Goal: Transaction & Acquisition: Purchase product/service

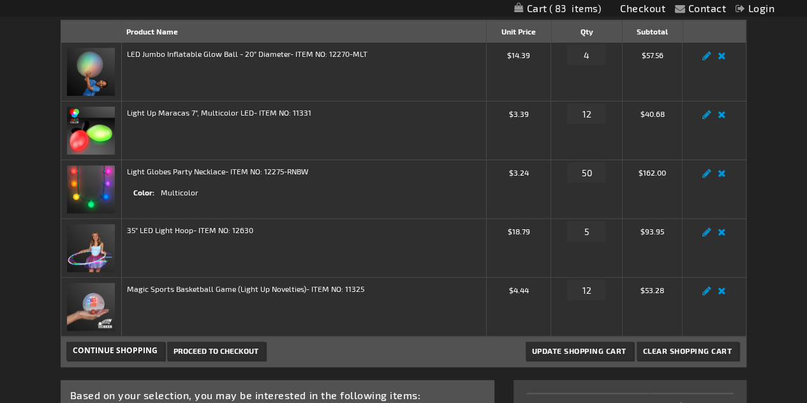
scroll to position [531, 0]
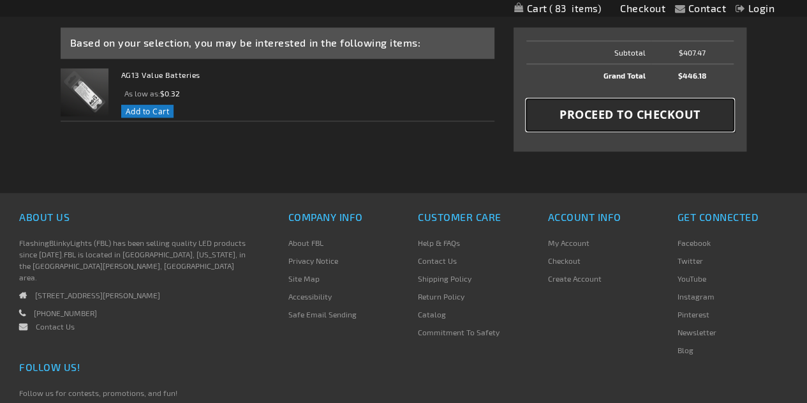
click at [632, 118] on span "Proceed to Checkout" at bounding box center [630, 115] width 141 height 16
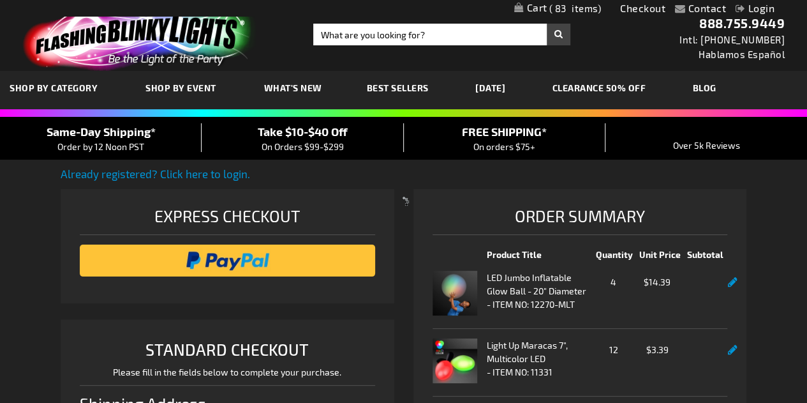
select select "US"
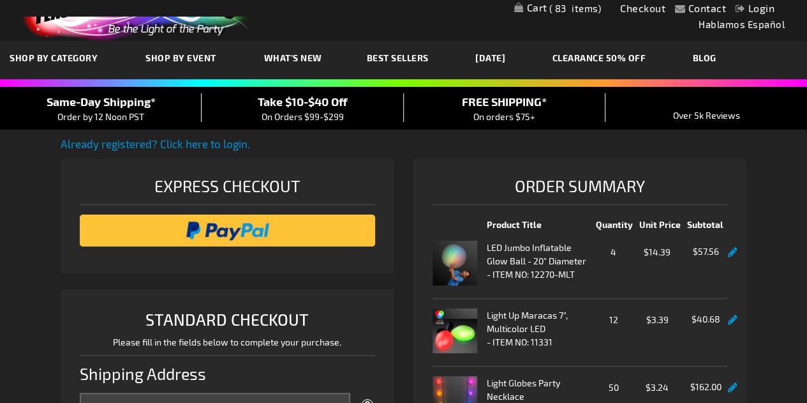
scroll to position [48, 0]
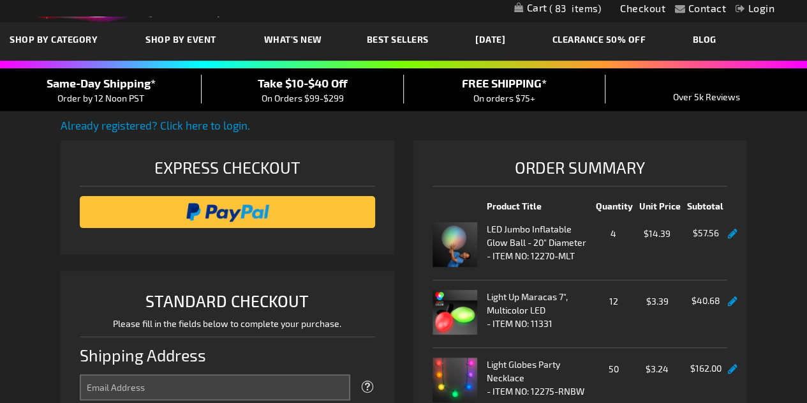
click at [324, 90] on div "Take $10-$40 Off On Orders $99-$299" at bounding box center [303, 90] width 202 height 30
click at [298, 82] on span "Take $10-$40 Off" at bounding box center [303, 83] width 90 height 14
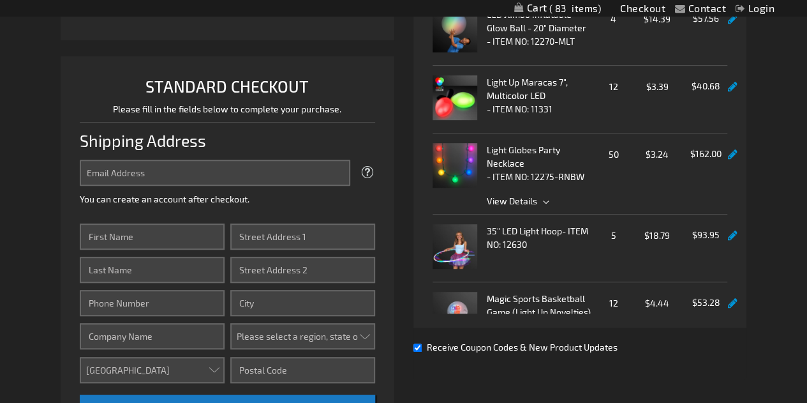
scroll to position [278, 0]
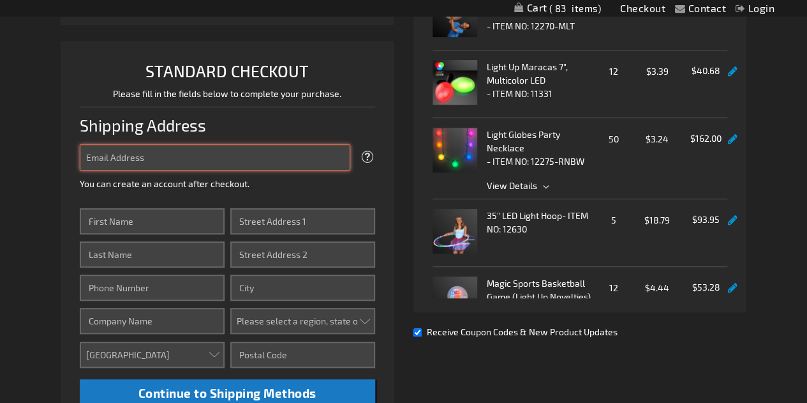
click at [160, 160] on input "Email Address" at bounding box center [215, 157] width 271 height 26
type input "hstowne@yahoo.co"
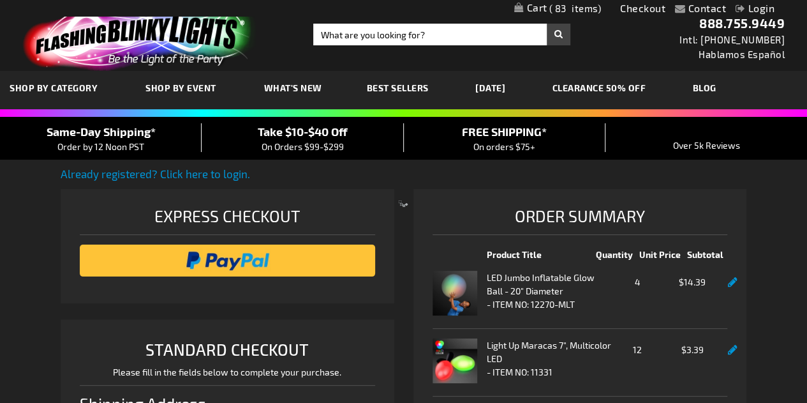
select select "US"
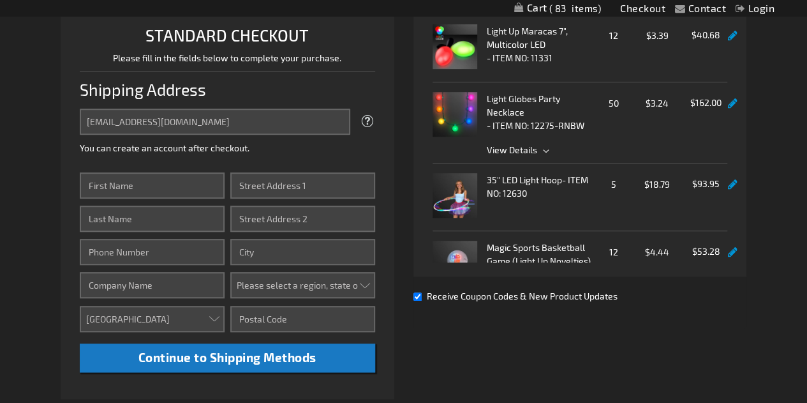
scroll to position [310, 0]
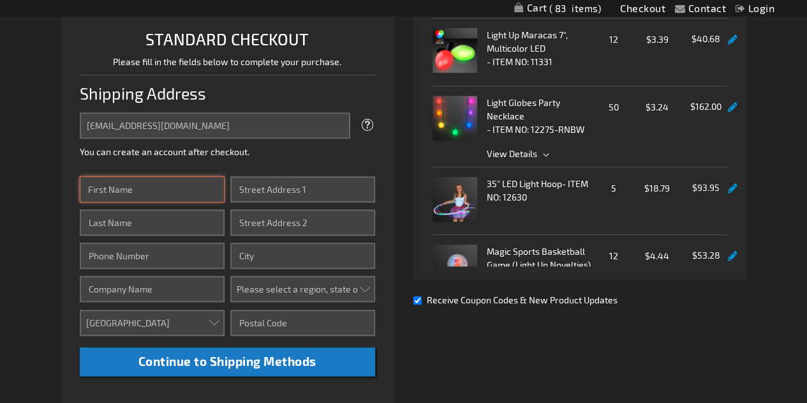
click at [130, 184] on input "First Name" at bounding box center [152, 189] width 145 height 26
type input "Heidi"
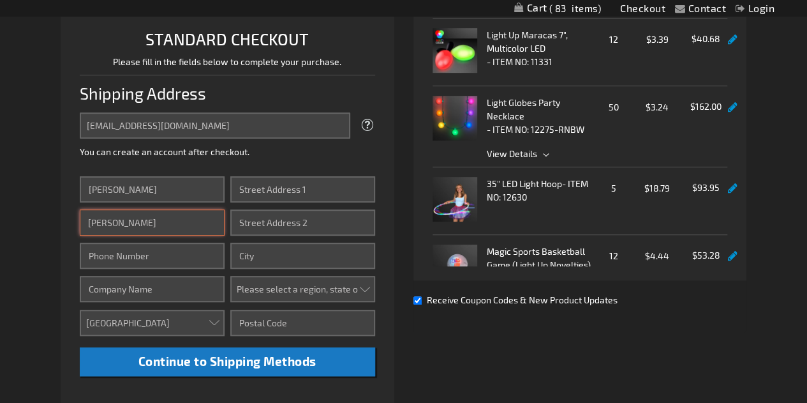
type input "Smith"
type input "7815565190"
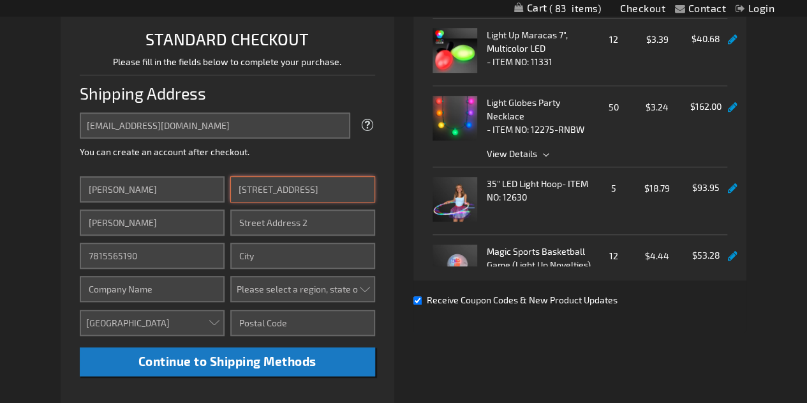
type input "30 Maryknoll Drive"
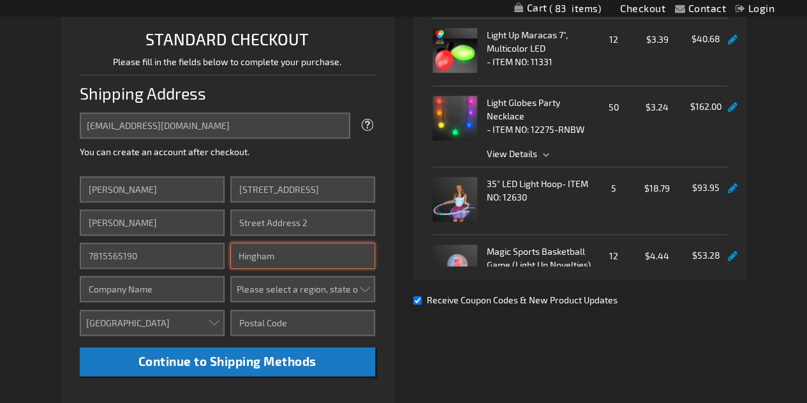
type input "Hingham"
select select "32"
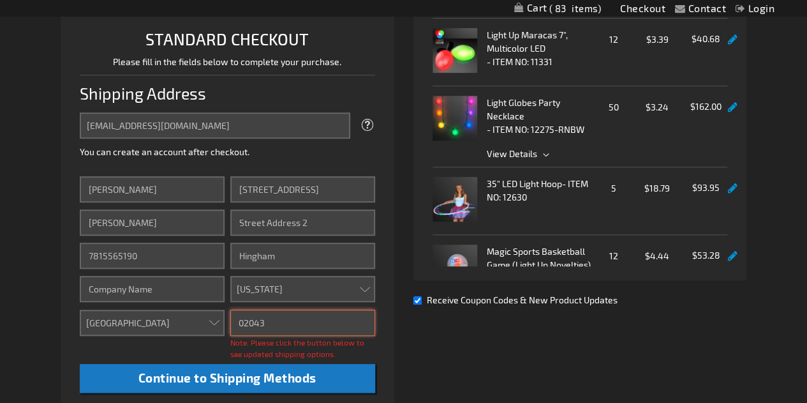
type input "02043"
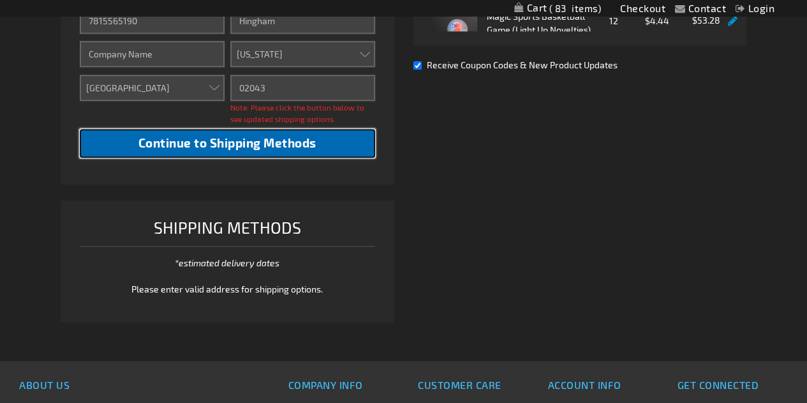
scroll to position [533, 0]
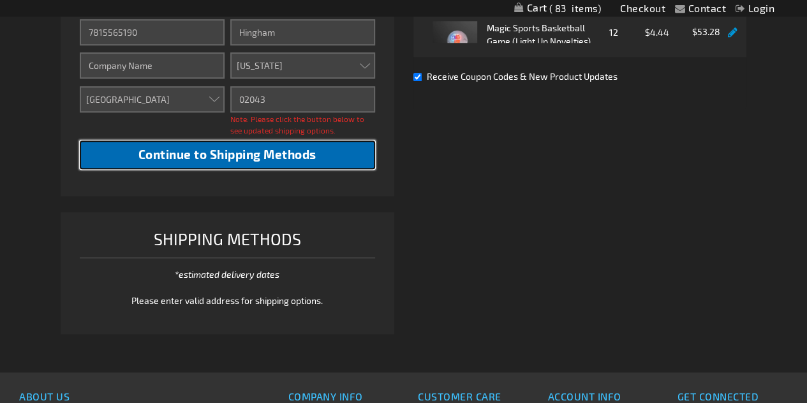
click at [253, 159] on span "Continue to Shipping Methods" at bounding box center [227, 154] width 178 height 15
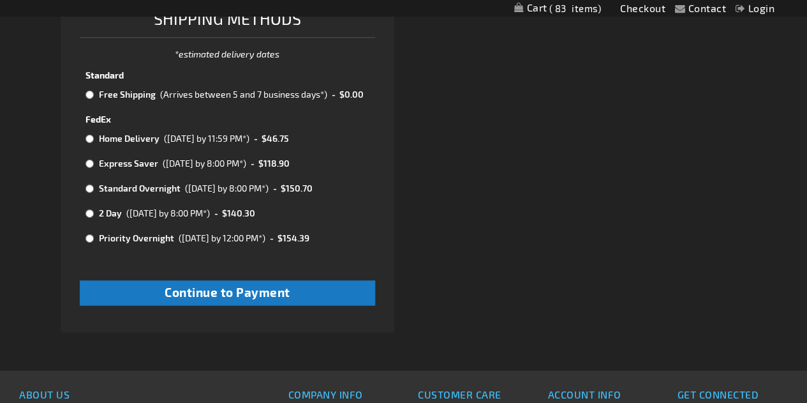
scroll to position [738, 0]
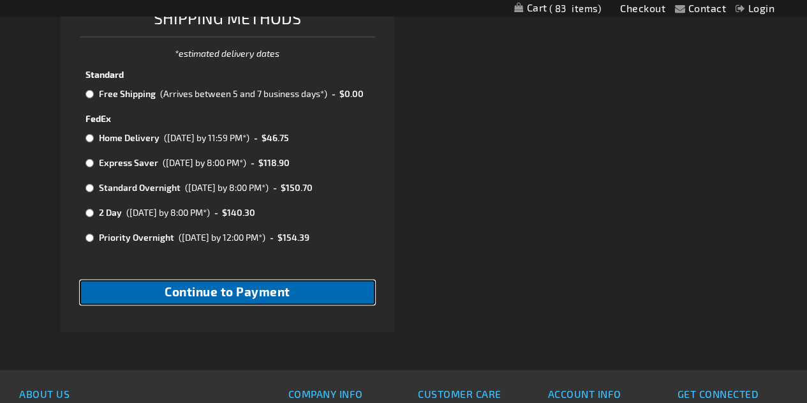
click at [253, 286] on span "Continue to Payment" at bounding box center [228, 291] width 126 height 15
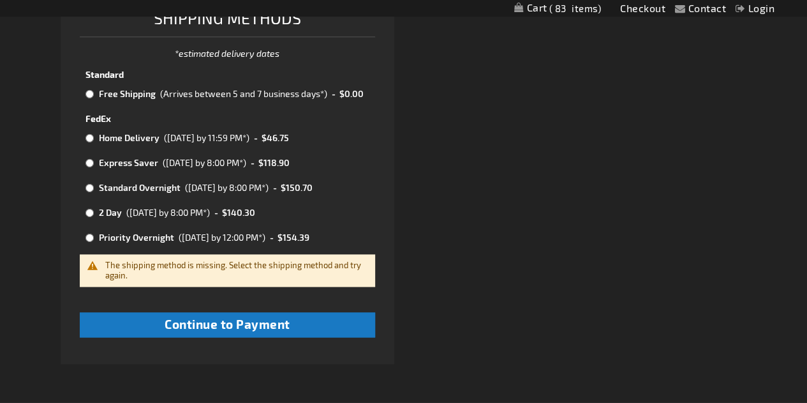
click at [93, 93] on input "radio" at bounding box center [89, 94] width 8 height 10
radio input "true"
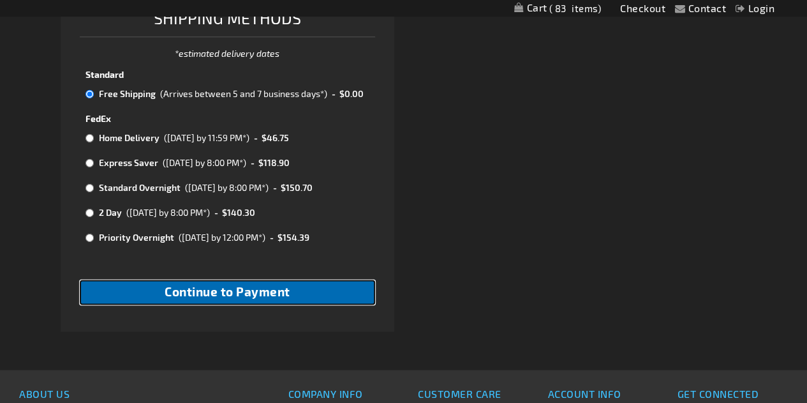
click at [204, 294] on span "Continue to Payment" at bounding box center [228, 291] width 126 height 15
checkbox input "true"
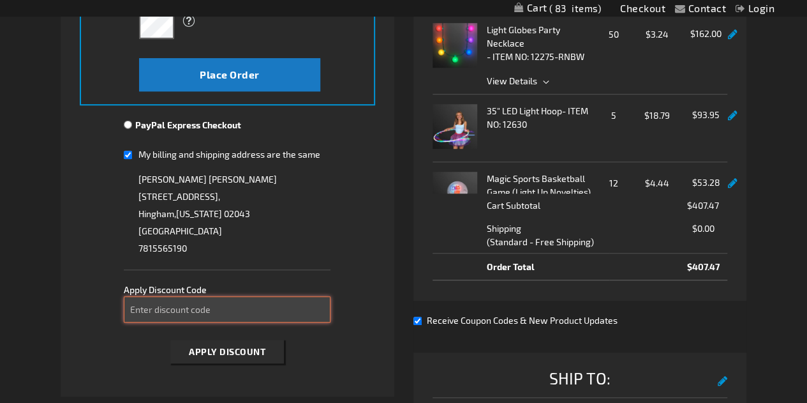
click at [200, 309] on input "Enter discount code" at bounding box center [227, 309] width 207 height 26
type input "TAKE40"
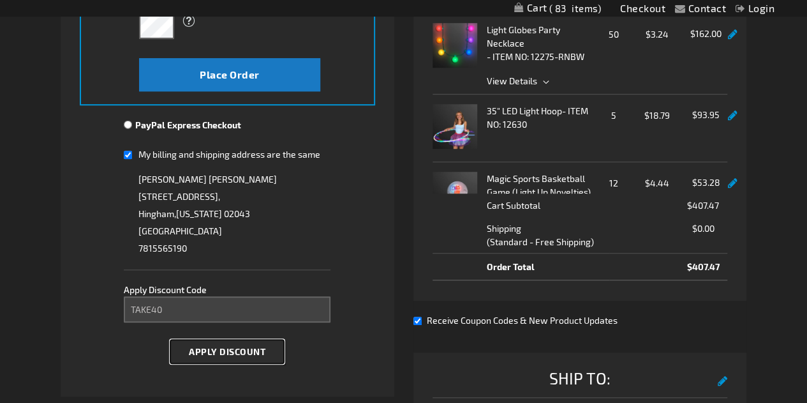
click at [221, 352] on span "Apply Discount" at bounding box center [227, 351] width 77 height 11
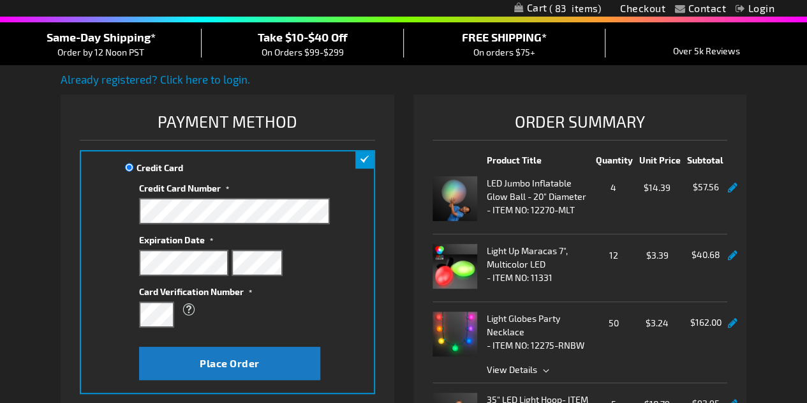
scroll to position [133, 0]
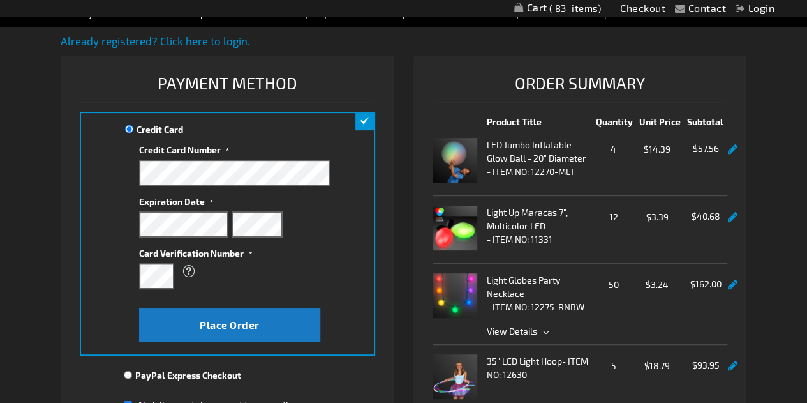
click at [379, 285] on li "Payment Information Payment Method Credit Card Credit Card Information" at bounding box center [228, 348] width 334 height 584
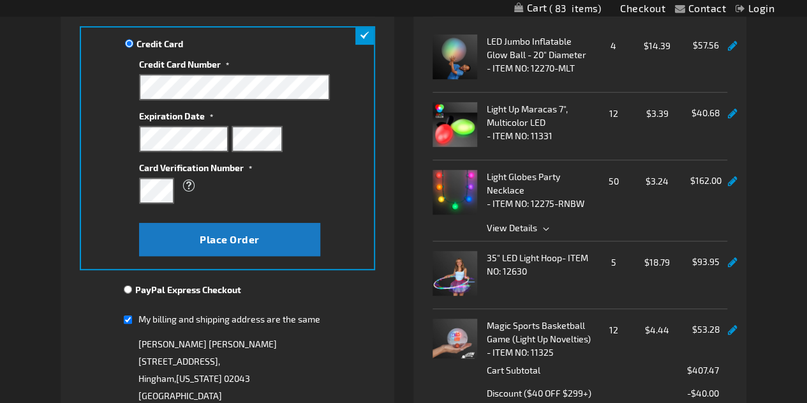
scroll to position [0, 0]
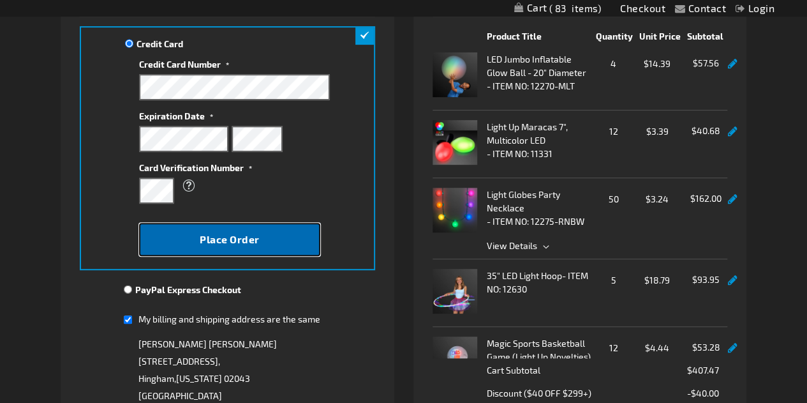
click at [219, 243] on span "Place Order" at bounding box center [230, 239] width 60 height 12
